Goal: Complete application form: Complete application form

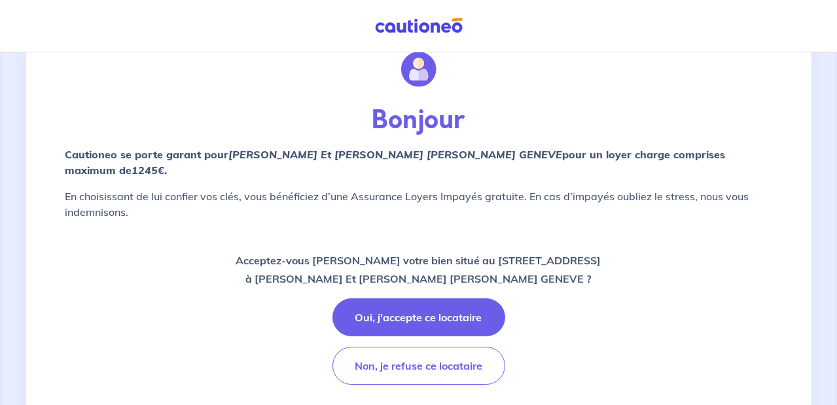
scroll to position [62, 0]
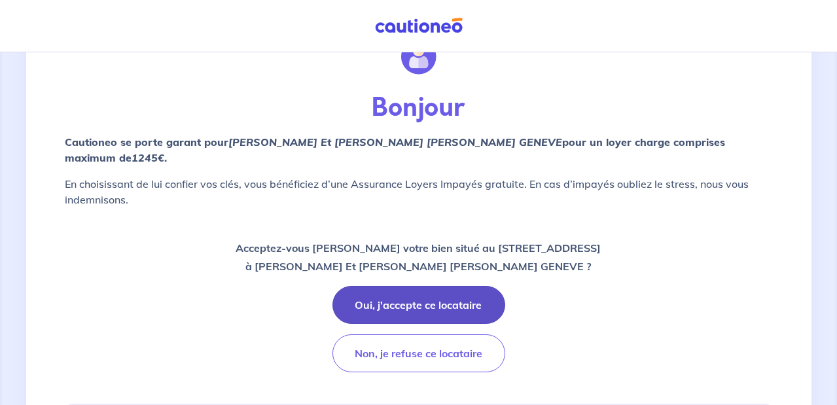
click at [429, 286] on button "Oui, j'accepte ce locataire" at bounding box center [418, 305] width 173 height 38
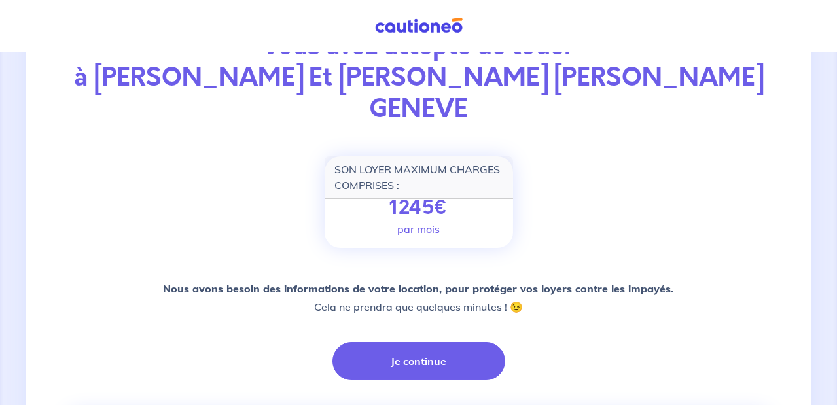
scroll to position [124, 0]
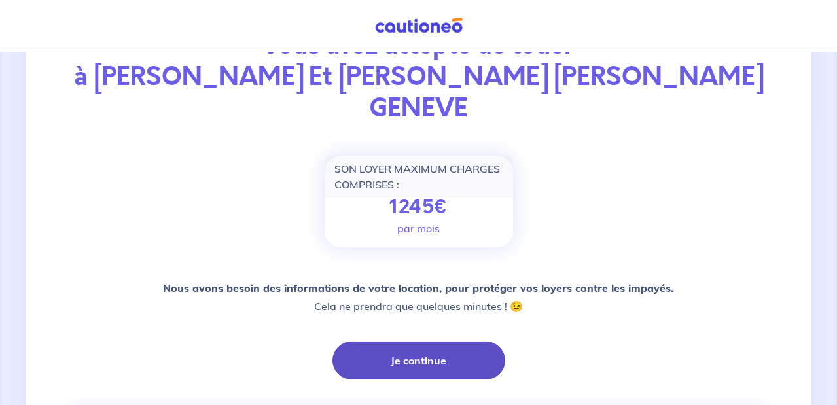
click at [428, 341] on button "Je continue" at bounding box center [418, 360] width 173 height 38
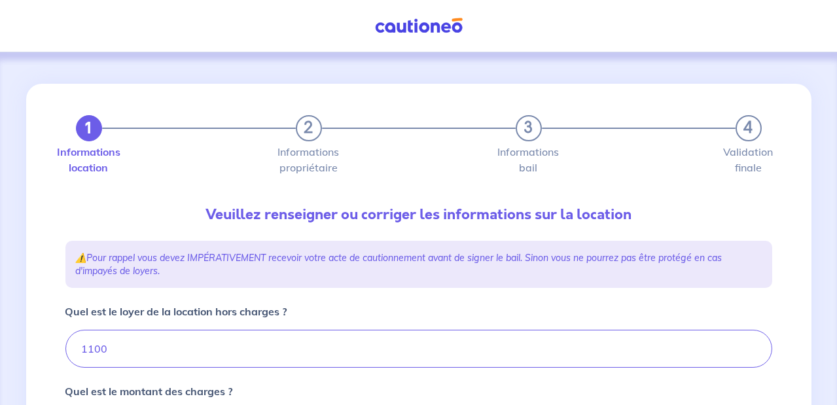
type input "1140"
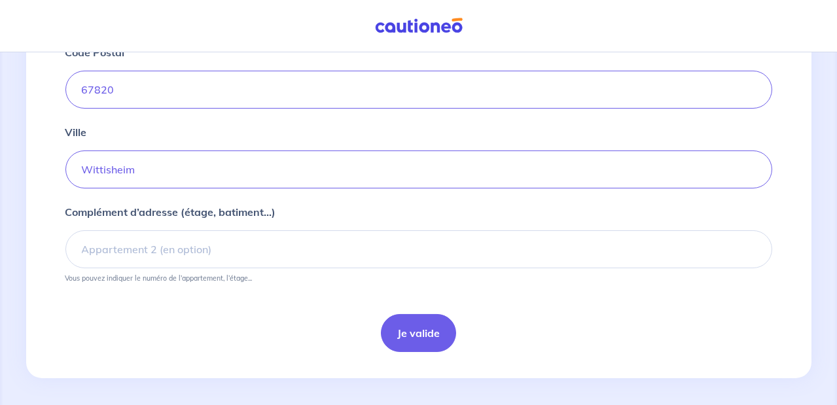
scroll to position [596, 0]
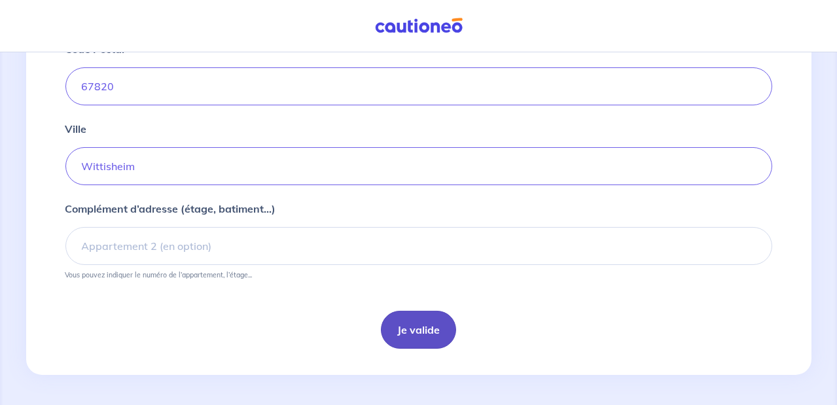
click at [417, 326] on button "Je valide" at bounding box center [418, 330] width 75 height 38
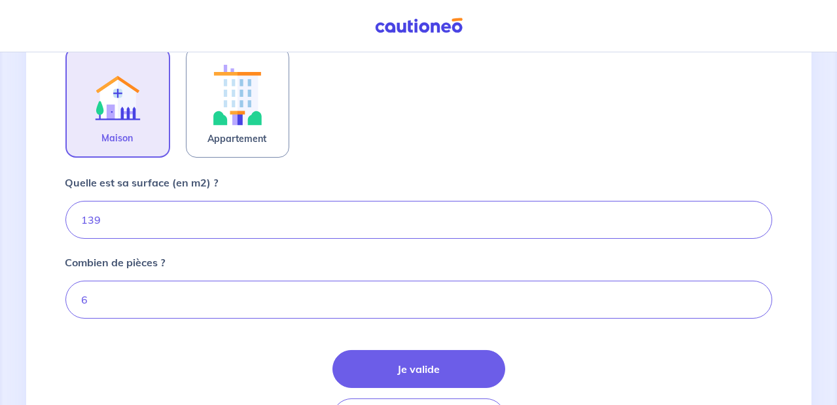
scroll to position [498, 0]
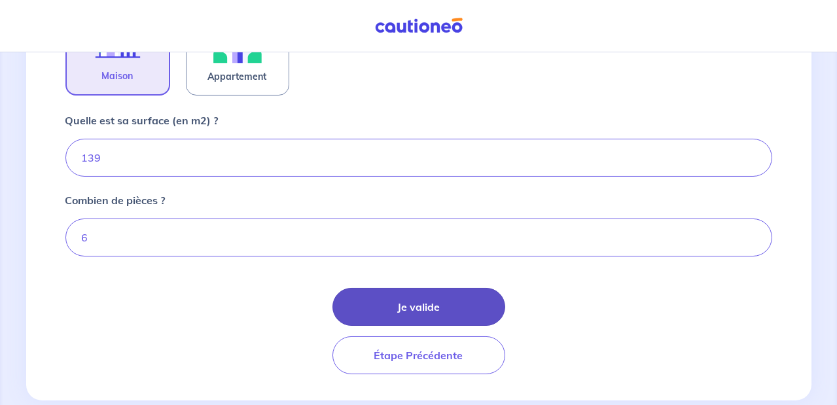
click at [415, 302] on button "Je valide" at bounding box center [418, 307] width 173 height 38
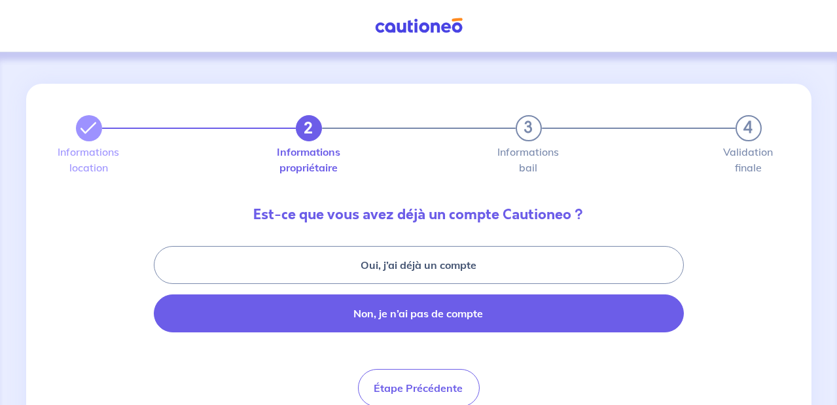
click at [501, 310] on button "Non, je n’ai pas de compte" at bounding box center [419, 313] width 530 height 38
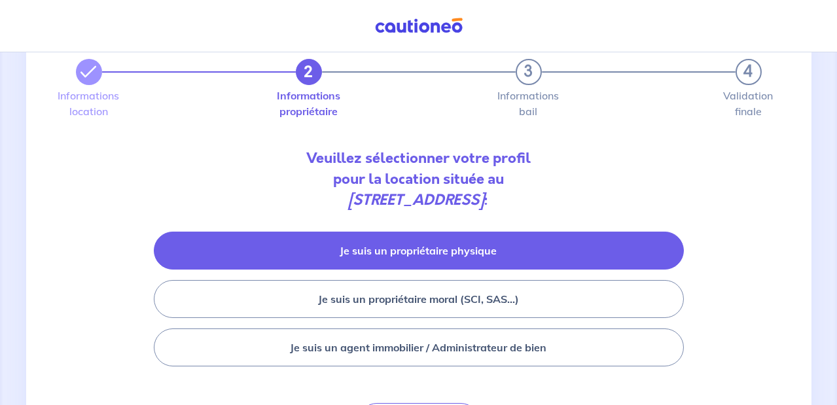
scroll to position [62, 0]
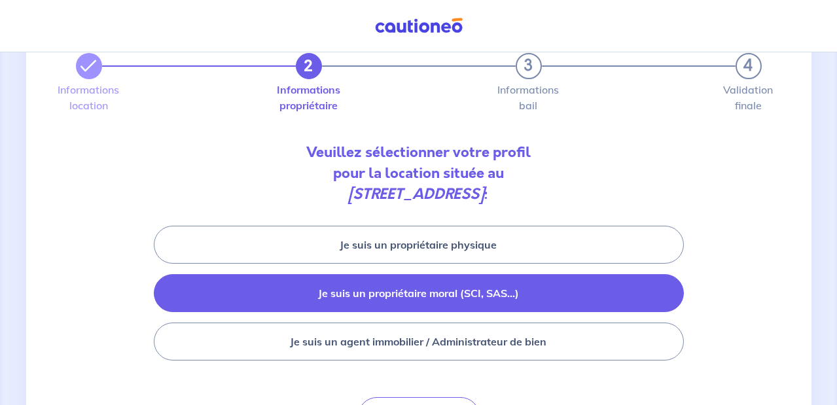
click at [444, 292] on button "Je suis un propriétaire moral (SCI, SAS...)" at bounding box center [419, 293] width 530 height 38
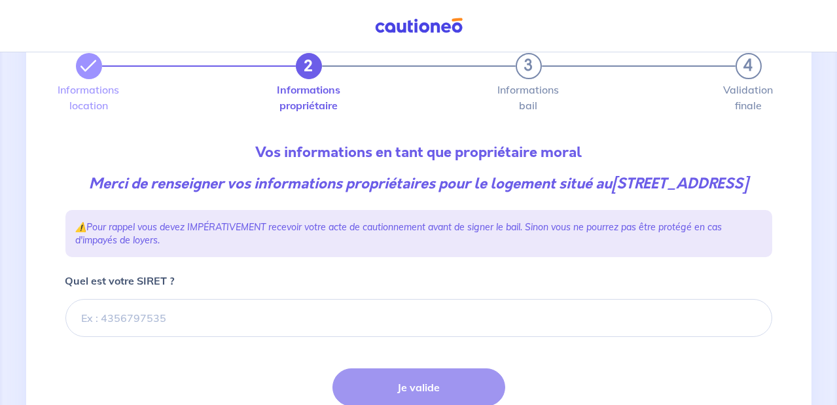
scroll to position [124, 0]
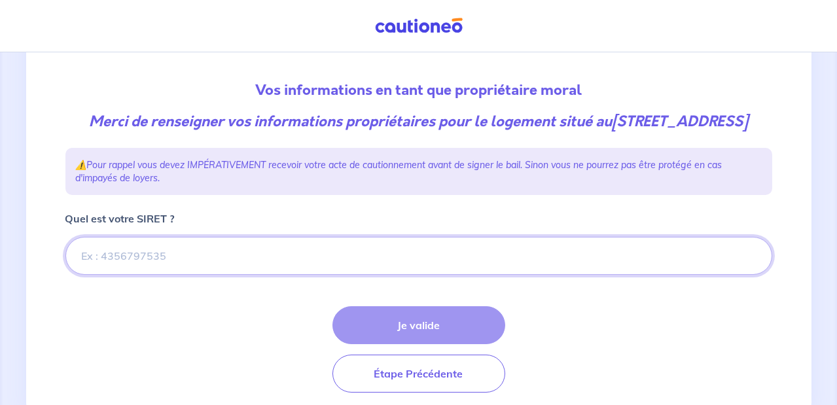
click at [83, 274] on input "Quel est votre SIRET ?" at bounding box center [418, 256] width 707 height 38
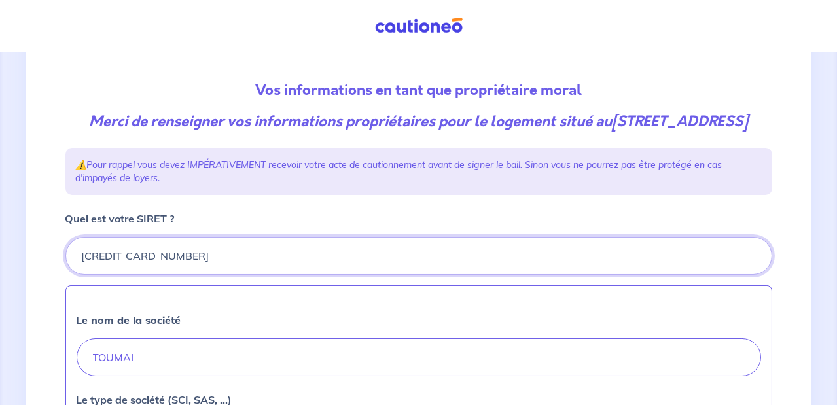
type input "[CREDIT_CARD_NUMBER]"
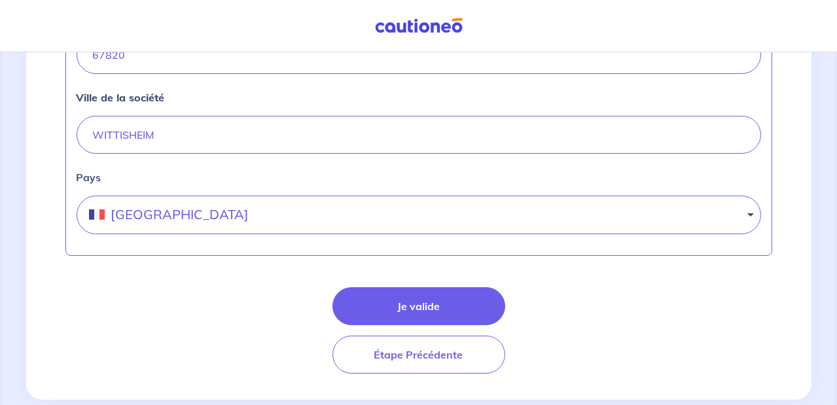
scroll to position [685, 0]
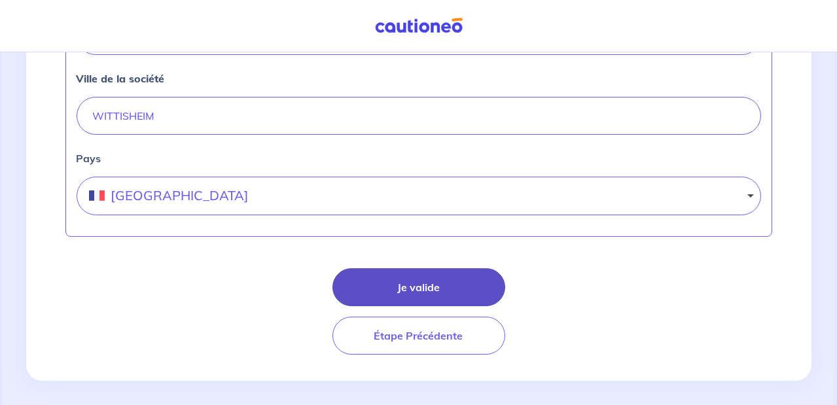
click at [411, 305] on button "Je valide" at bounding box center [418, 287] width 173 height 38
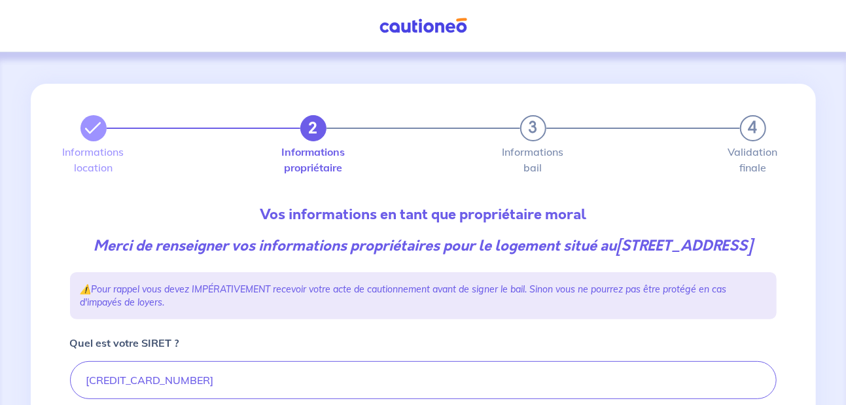
select select "FR"
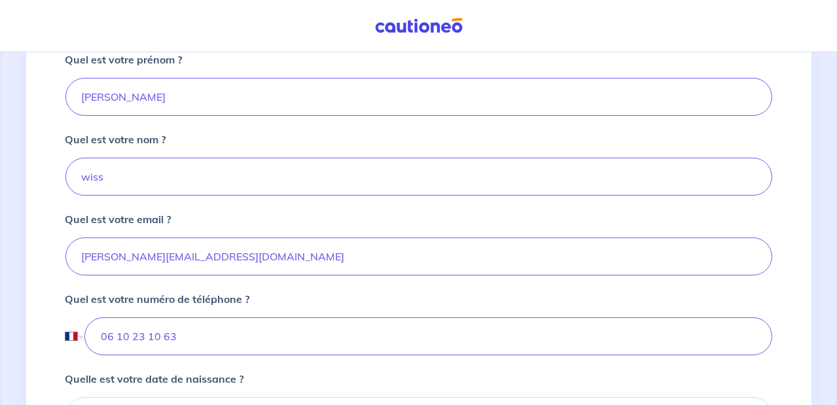
scroll to position [249, 0]
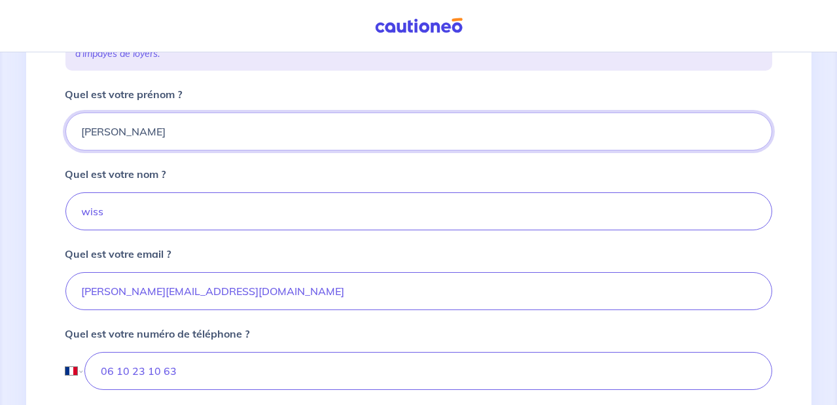
click at [118, 150] on input "[PERSON_NAME]" at bounding box center [418, 132] width 707 height 38
type input "m"
type input "[PERSON_NAME]"
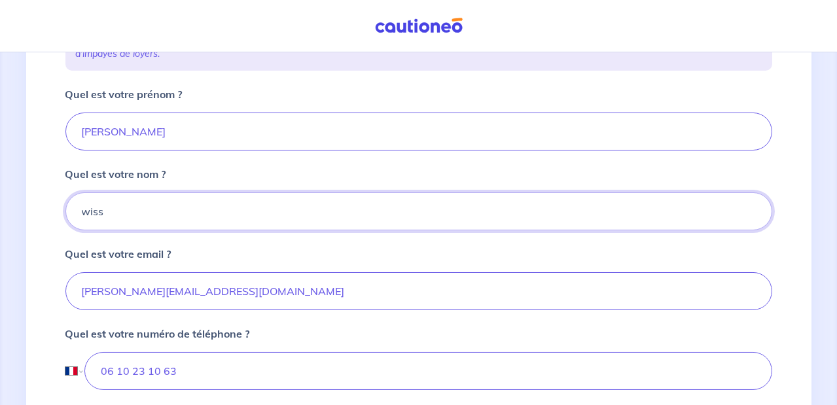
click at [103, 230] on input "wiss" at bounding box center [418, 211] width 707 height 38
type input "w"
type input "[PERSON_NAME]"
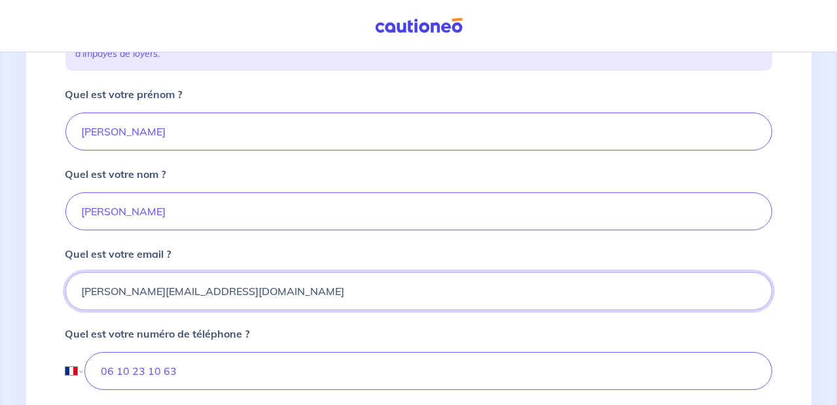
click at [203, 309] on input "[PERSON_NAME][EMAIL_ADDRESS][DOMAIN_NAME]" at bounding box center [418, 291] width 707 height 38
type input "m"
type input "[PERSON_NAME][EMAIL_ADDRESS][PERSON_NAME][DOMAIN_NAME]"
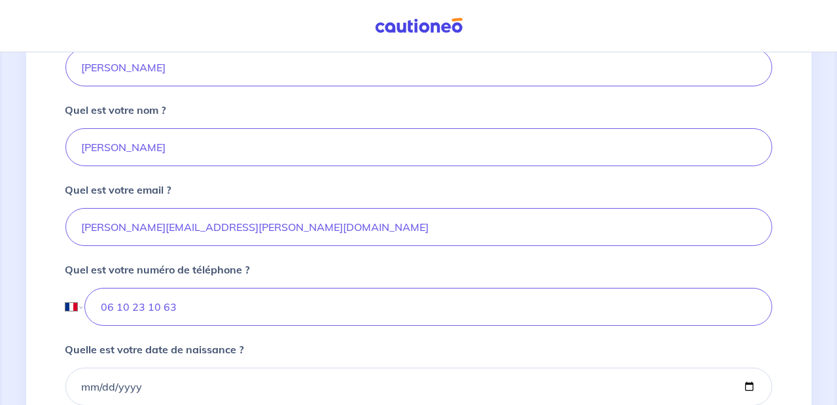
scroll to position [374, 0]
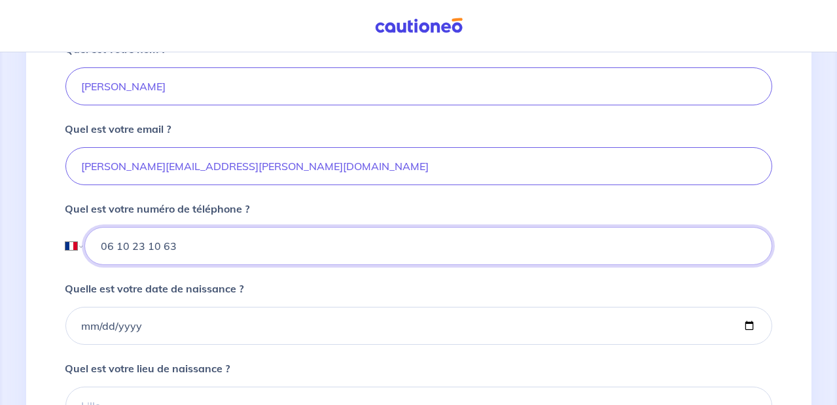
click at [173, 263] on input "06 10 23 10 63" at bounding box center [427, 246] width 687 height 38
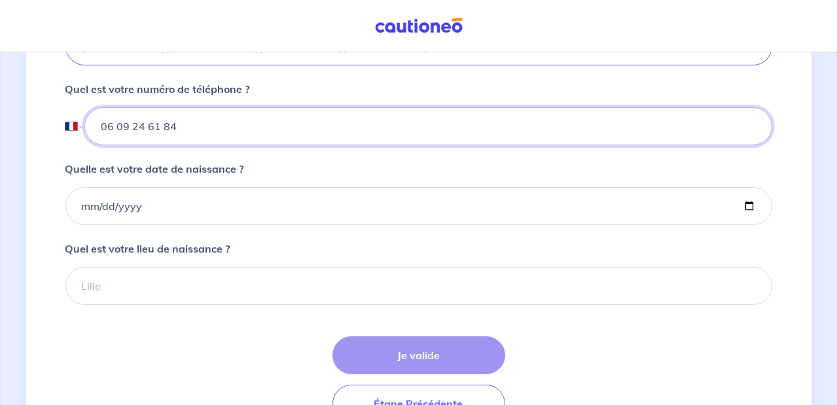
scroll to position [498, 0]
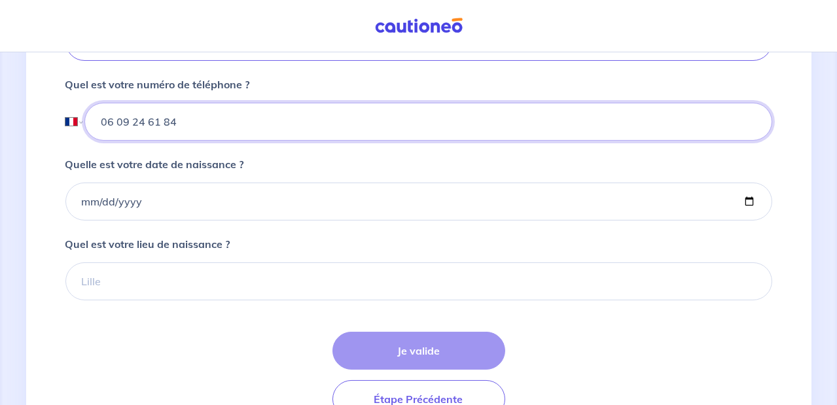
type input "06 09 24 61 84"
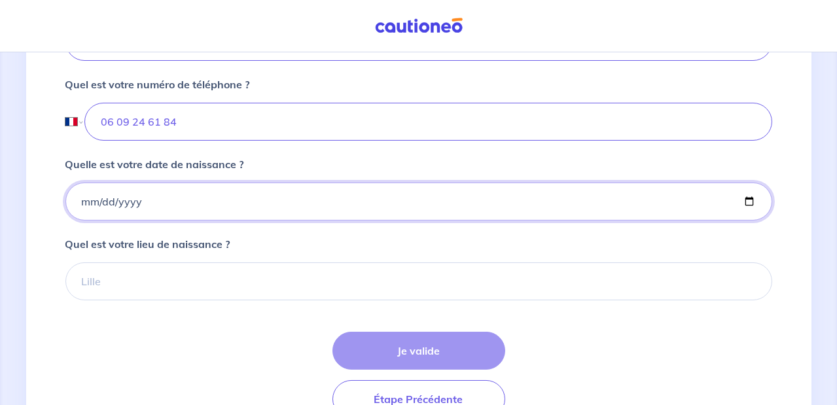
click at [84, 220] on input "Quelle est votre date de naissance ?" at bounding box center [418, 202] width 707 height 38
type input "[DATE]"
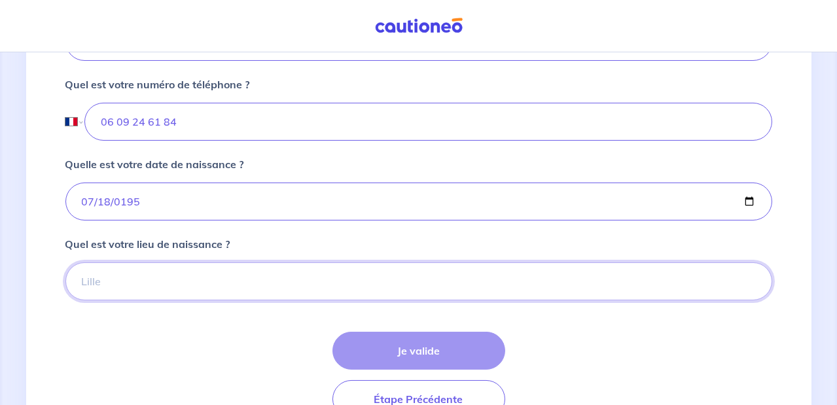
click at [85, 299] on input "Quel est votre lieu de naissance ?" at bounding box center [418, 281] width 707 height 38
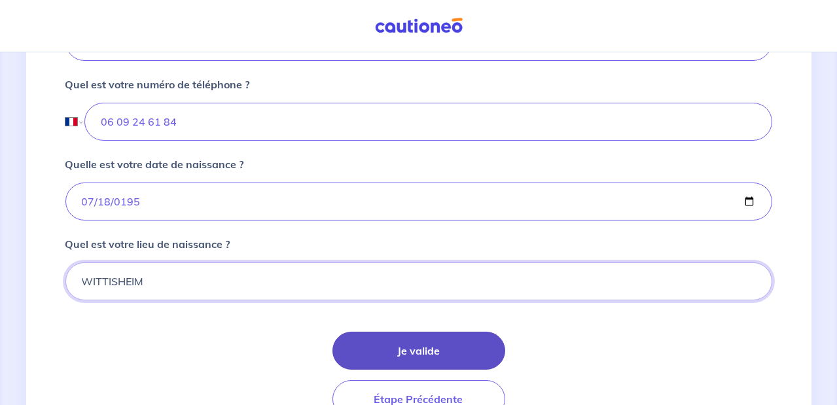
type input "WITTISHEIM"
click at [410, 365] on button "Je valide" at bounding box center [418, 351] width 173 height 38
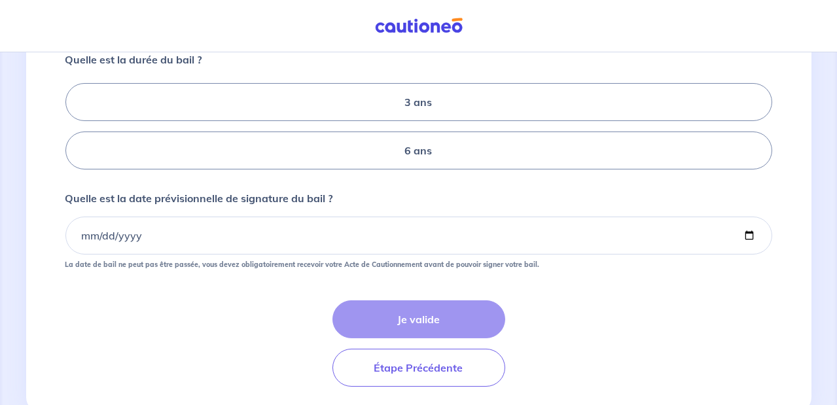
scroll to position [280, 0]
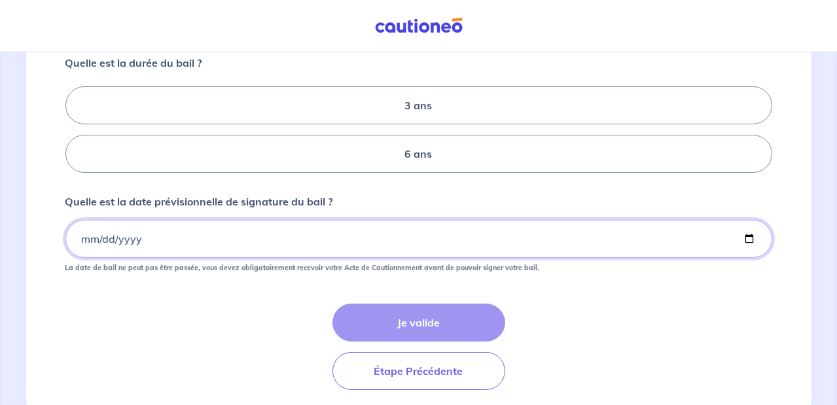
click at [86, 257] on input "Quelle est la date prévisionnelle de signature du bail ?" at bounding box center [418, 239] width 707 height 38
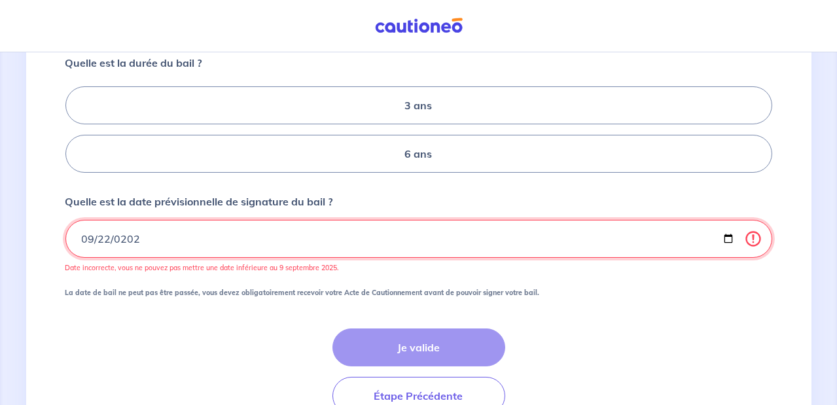
type input "[DATE]"
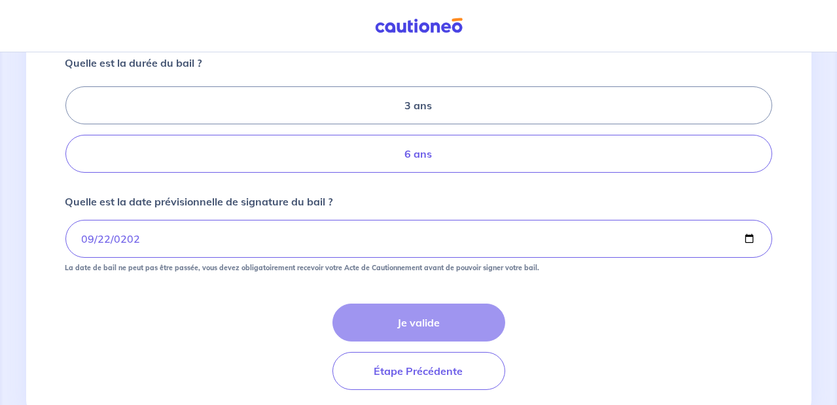
click at [419, 170] on label "6 ans" at bounding box center [418, 154] width 707 height 38
click at [74, 134] on input "6 ans" at bounding box center [69, 130] width 9 height 9
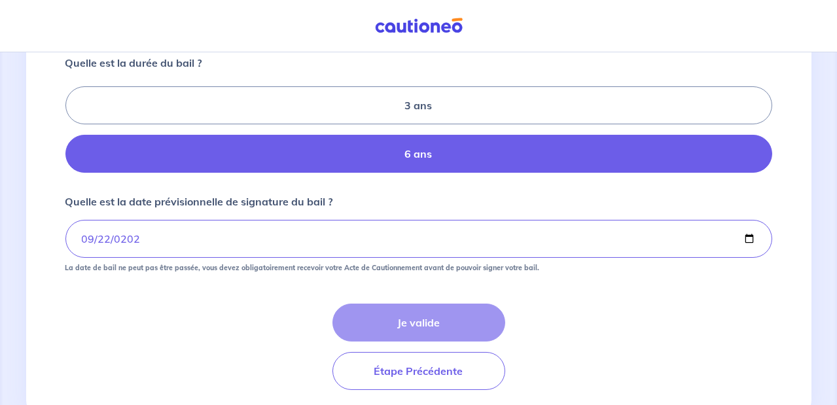
radio input "true"
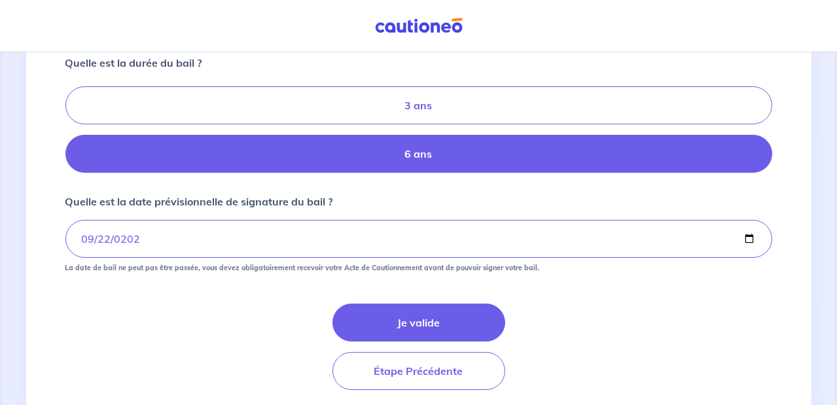
click at [413, 124] on label "3 ans" at bounding box center [418, 105] width 707 height 38
click at [74, 126] on input "3 ans" at bounding box center [69, 130] width 9 height 9
radio input "true"
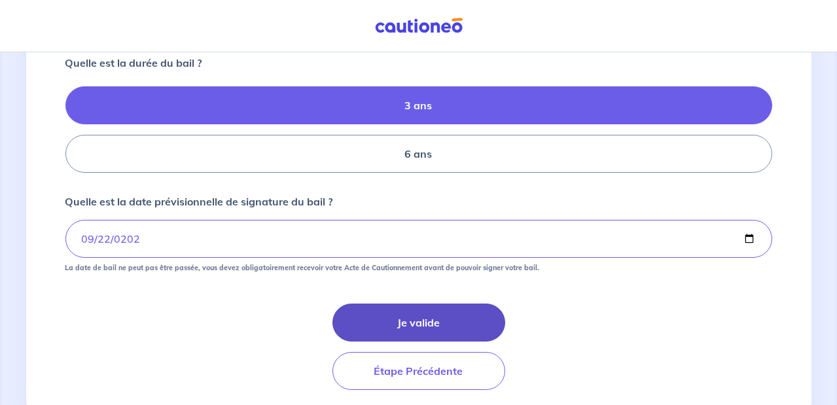
click at [426, 340] on button "Je valide" at bounding box center [418, 323] width 173 height 38
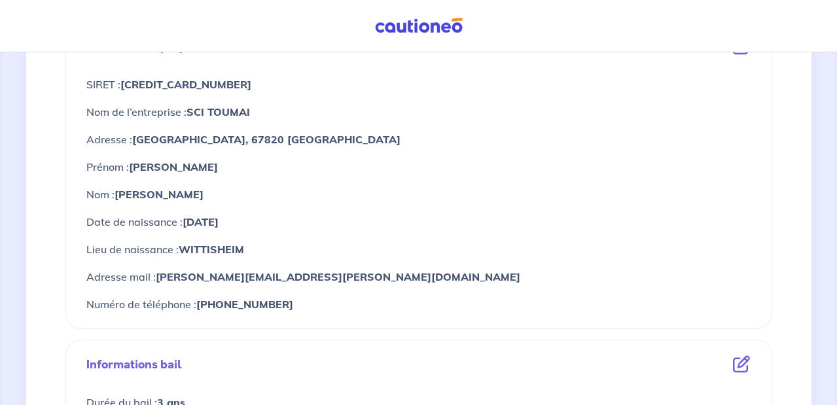
scroll to position [498, 0]
